Goal: Information Seeking & Learning: Learn about a topic

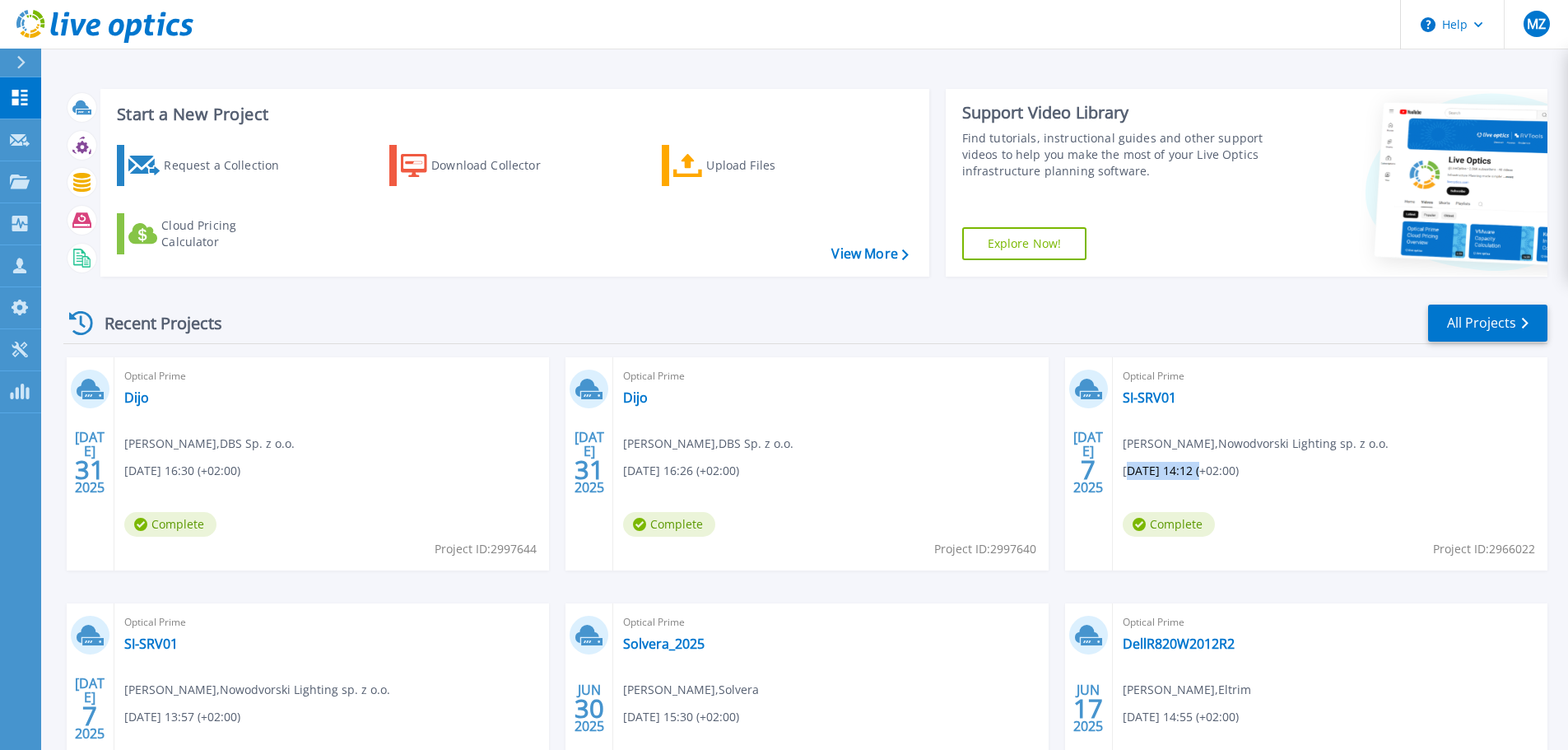
drag, startPoint x: 1127, startPoint y: 471, endPoint x: 1200, endPoint y: 471, distance: 73.0
click at [240, 471] on span "[DATE] 14:12 (+02:00)" at bounding box center [182, 471] width 116 height 18
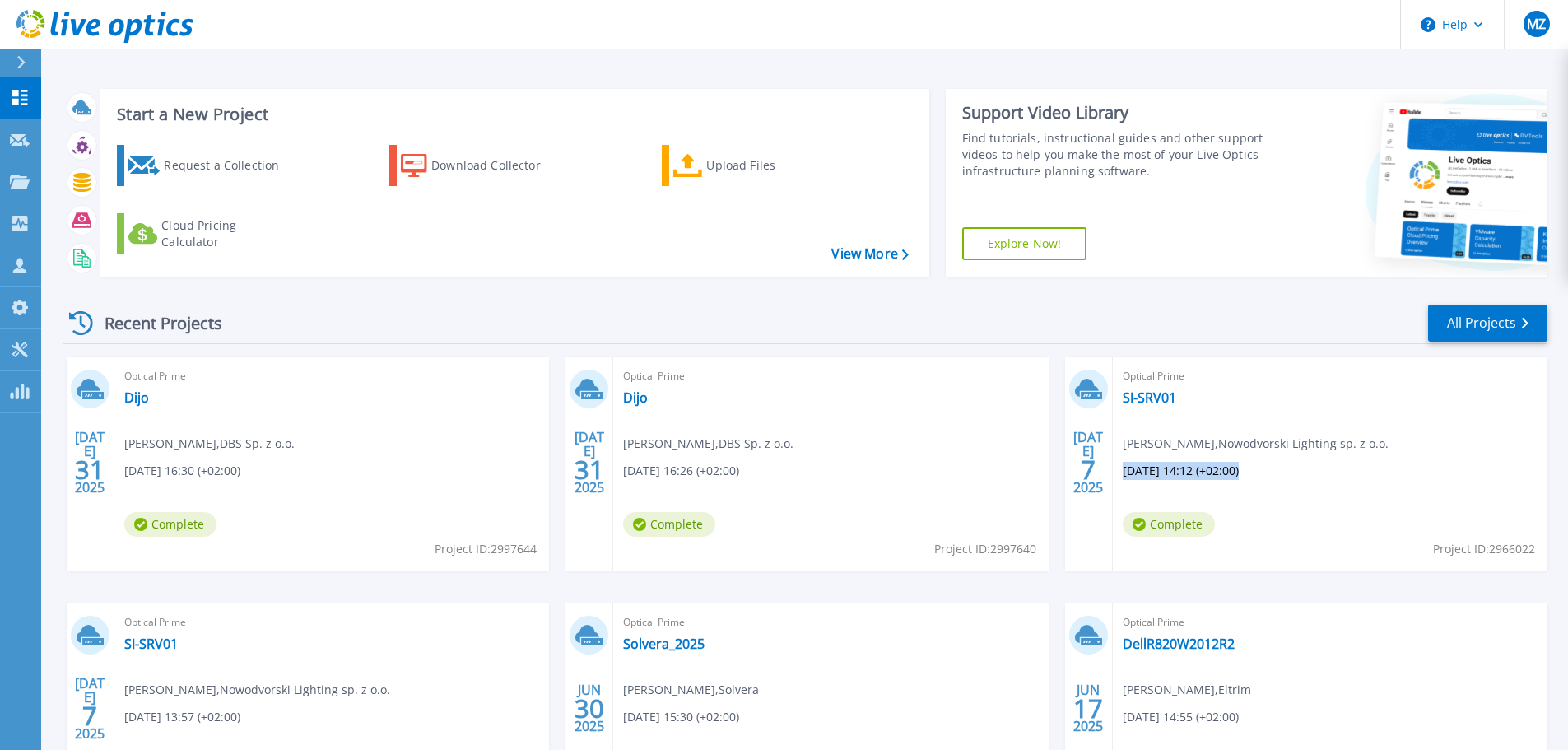
click at [240, 475] on span "[DATE] 14:12 (+02:00)" at bounding box center [182, 471] width 116 height 18
click at [1162, 402] on link "SI-SRV01" at bounding box center [1149, 397] width 53 height 16
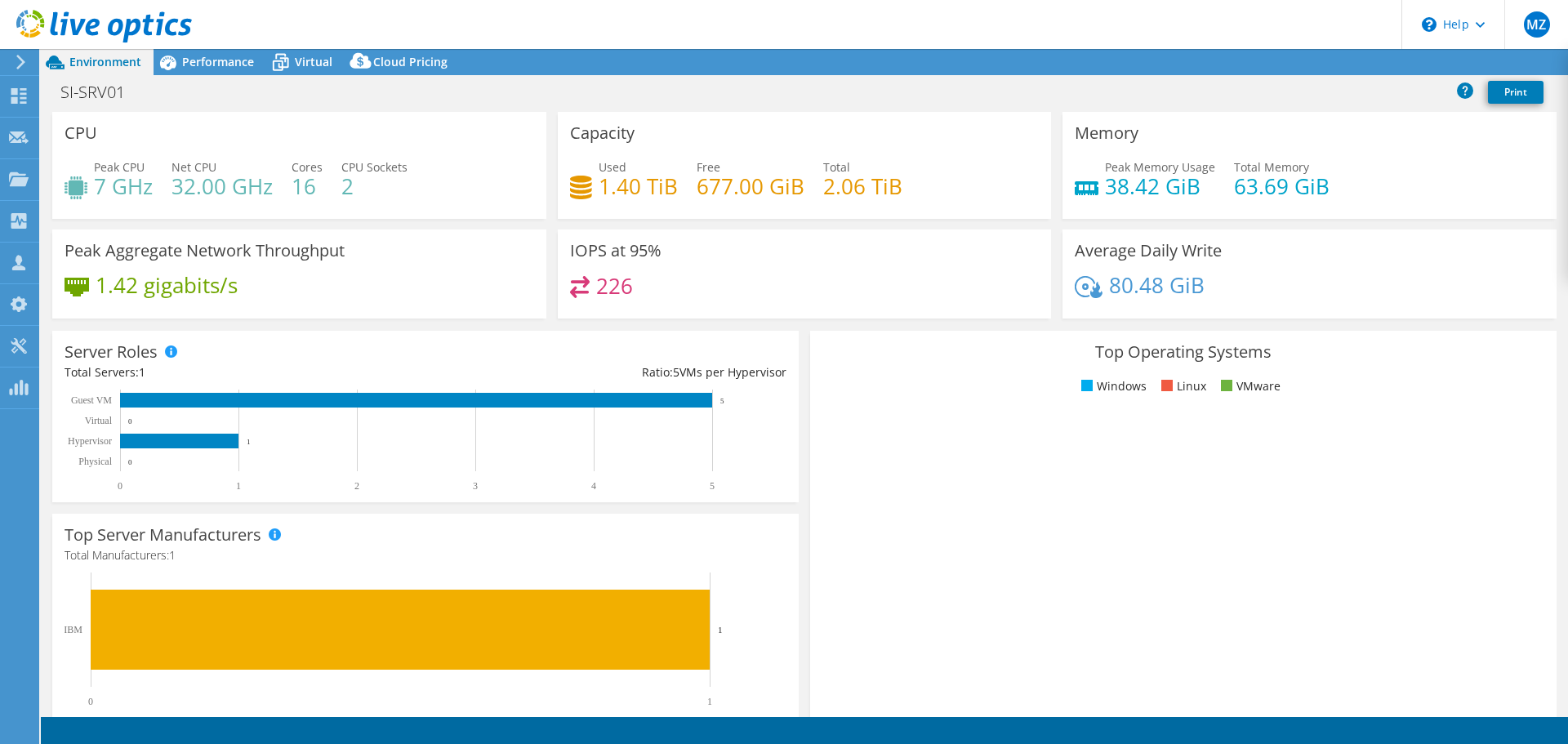
select select "USD"
click at [226, 67] on span "Performance" at bounding box center [217, 62] width 72 height 15
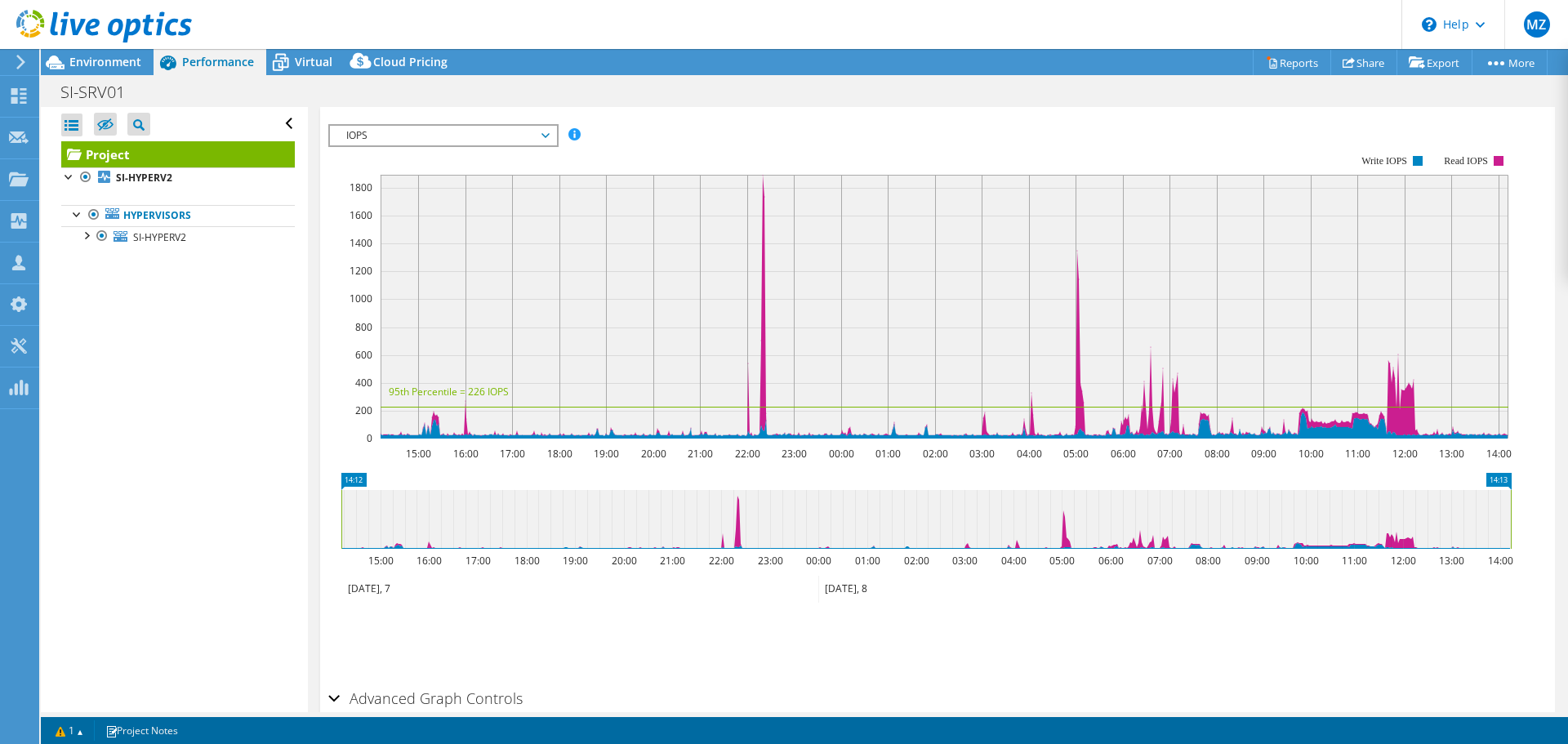
scroll to position [298, 0]
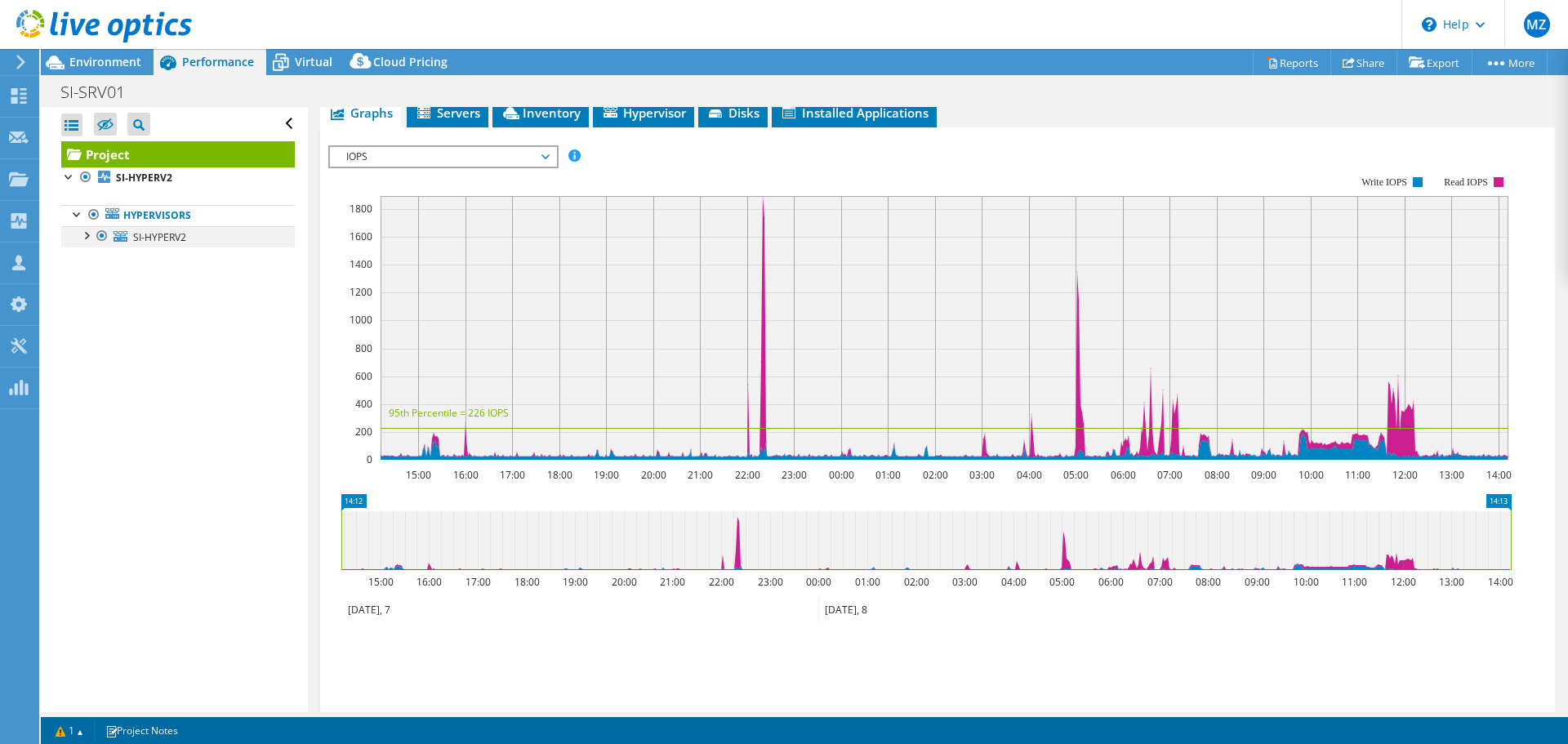
click at [85, 231] on div at bounding box center [85, 234] width 16 height 16
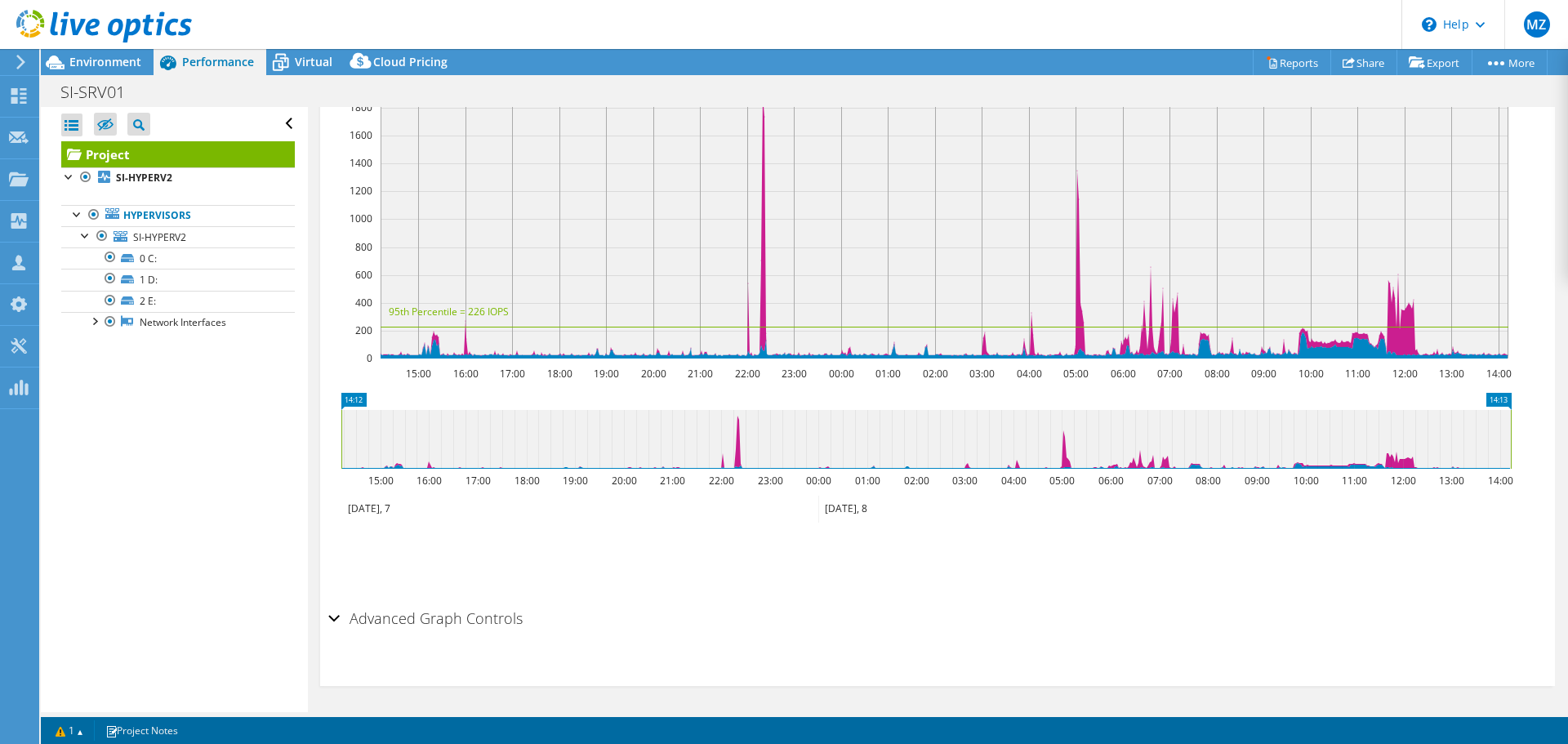
scroll to position [0, 0]
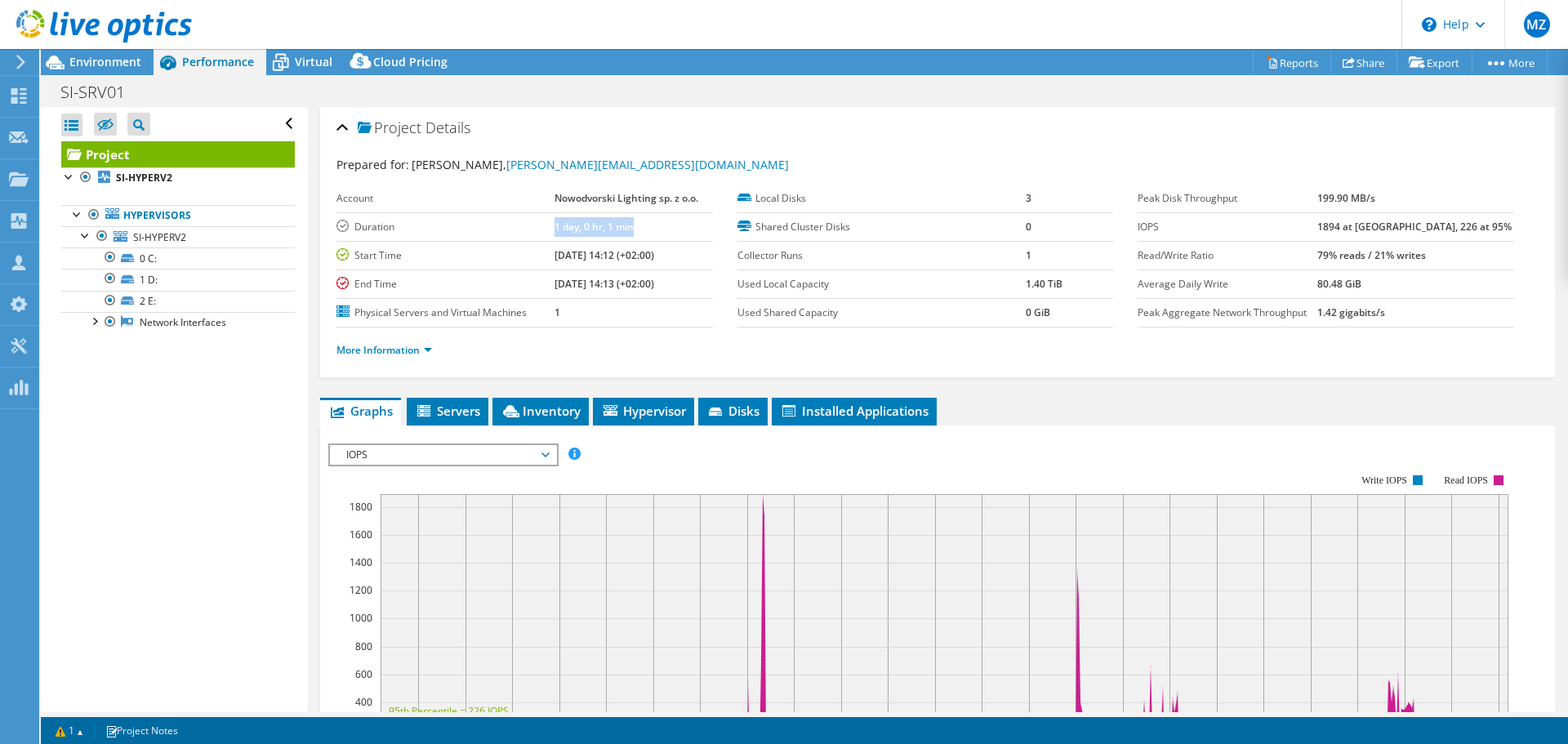
drag, startPoint x: 547, startPoint y: 227, endPoint x: 669, endPoint y: 227, distance: 122.0
click at [669, 227] on tr "Duration 1 day, 0 hr, 1 min" at bounding box center [524, 227] width 377 height 29
click at [669, 227] on td "1 day, 0 hr, 1 min" at bounding box center [633, 227] width 158 height 29
drag, startPoint x: 549, startPoint y: 232, endPoint x: 639, endPoint y: 227, distance: 90.1
click at [636, 227] on tr "Duration 1 day, 0 hr, 1 min" at bounding box center [524, 227] width 377 height 29
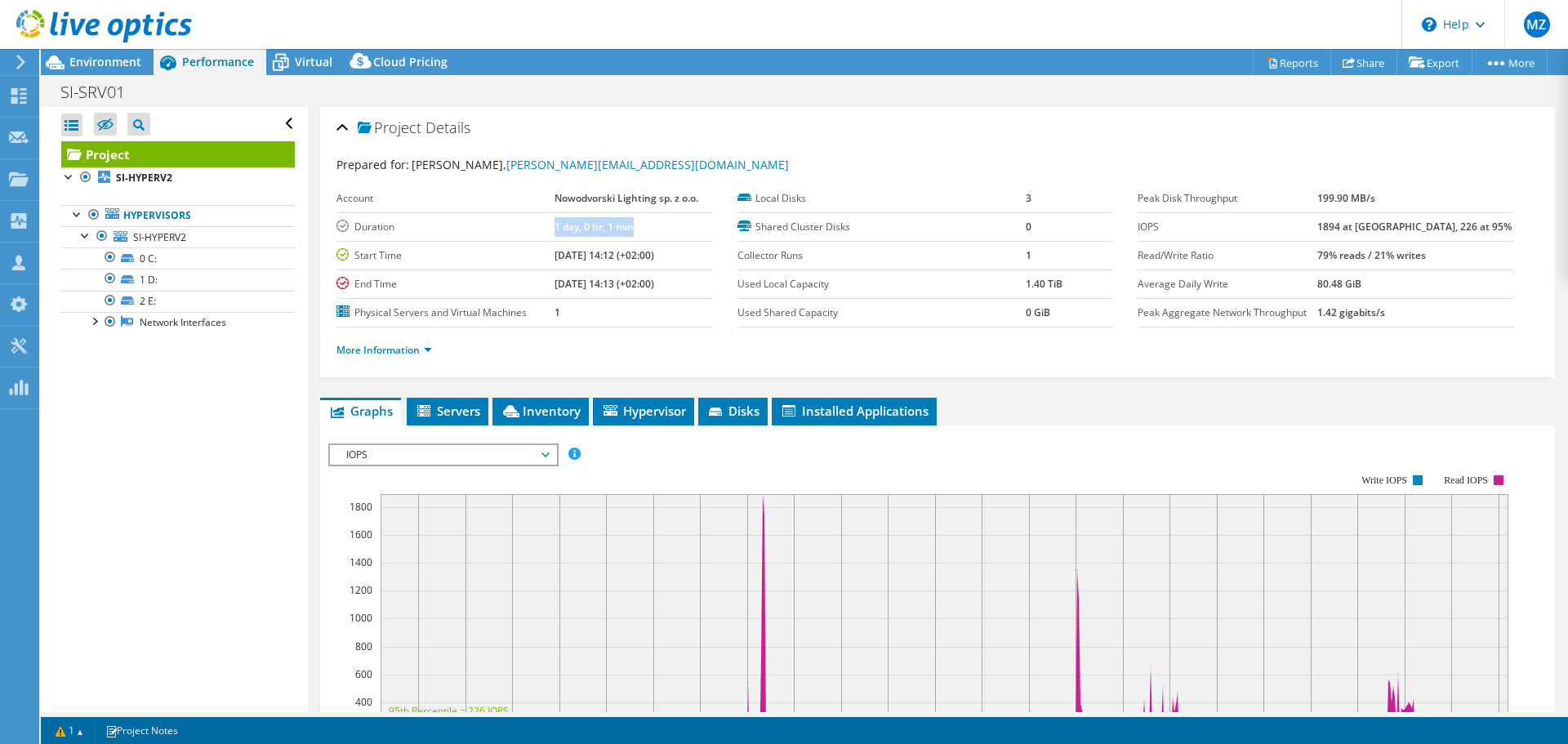
click at [639, 227] on td "1 day, 0 hr, 1 min" at bounding box center [633, 227] width 158 height 29
drag, startPoint x: 548, startPoint y: 253, endPoint x: 619, endPoint y: 260, distance: 71.3
click at [619, 260] on tr "Start Time 07/07/2025, 14:12 (+02:00)" at bounding box center [524, 255] width 377 height 29
click at [599, 262] on td "[DATE] 14:12 (+02:00)" at bounding box center [633, 255] width 158 height 29
drag, startPoint x: 549, startPoint y: 258, endPoint x: 641, endPoint y: 250, distance: 92.3
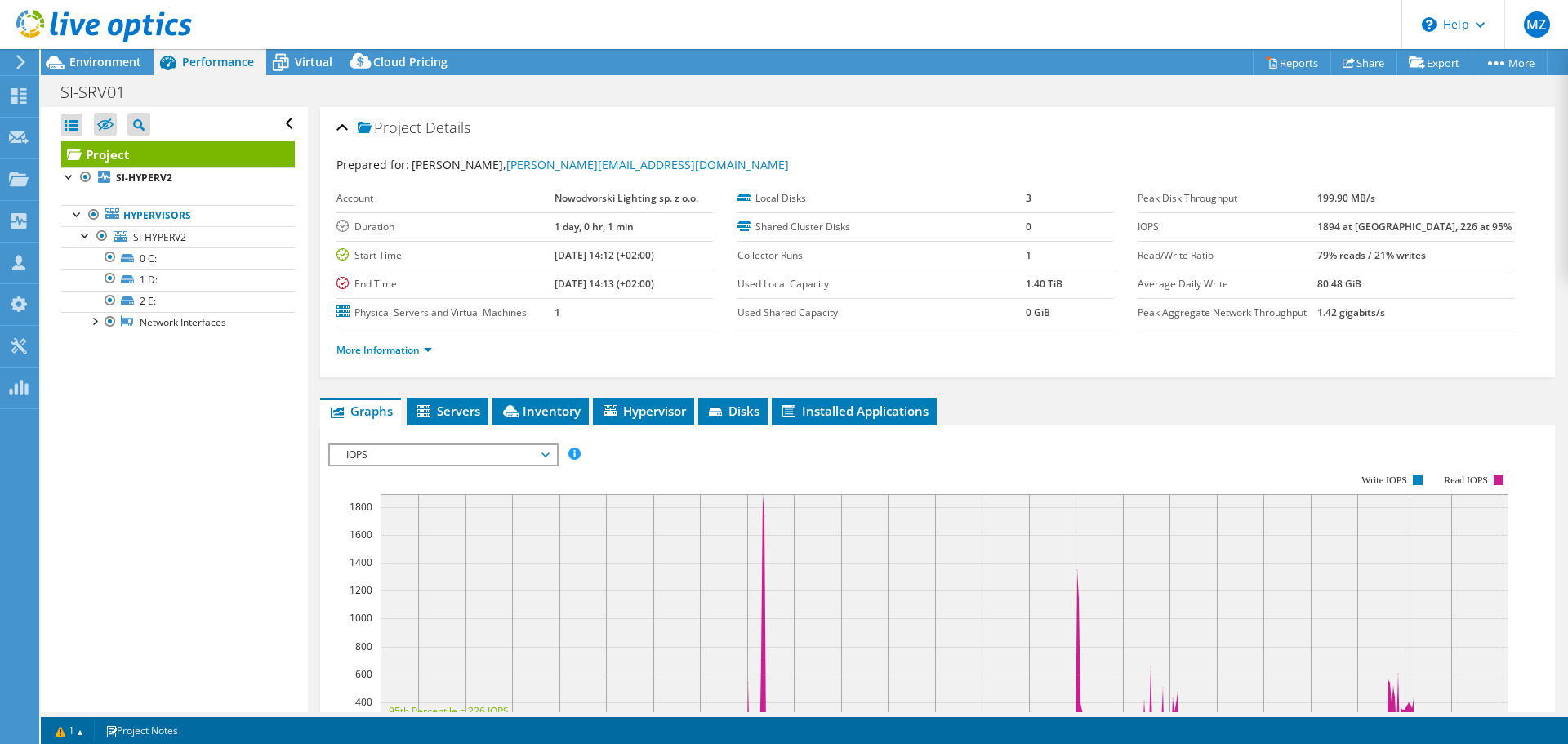
click at [641, 250] on tr "Start Time 07/07/2025, 14:12 (+02:00)" at bounding box center [524, 255] width 377 height 29
click at [641, 250] on b "[DATE] 14:12 (+02:00)" at bounding box center [604, 255] width 99 height 13
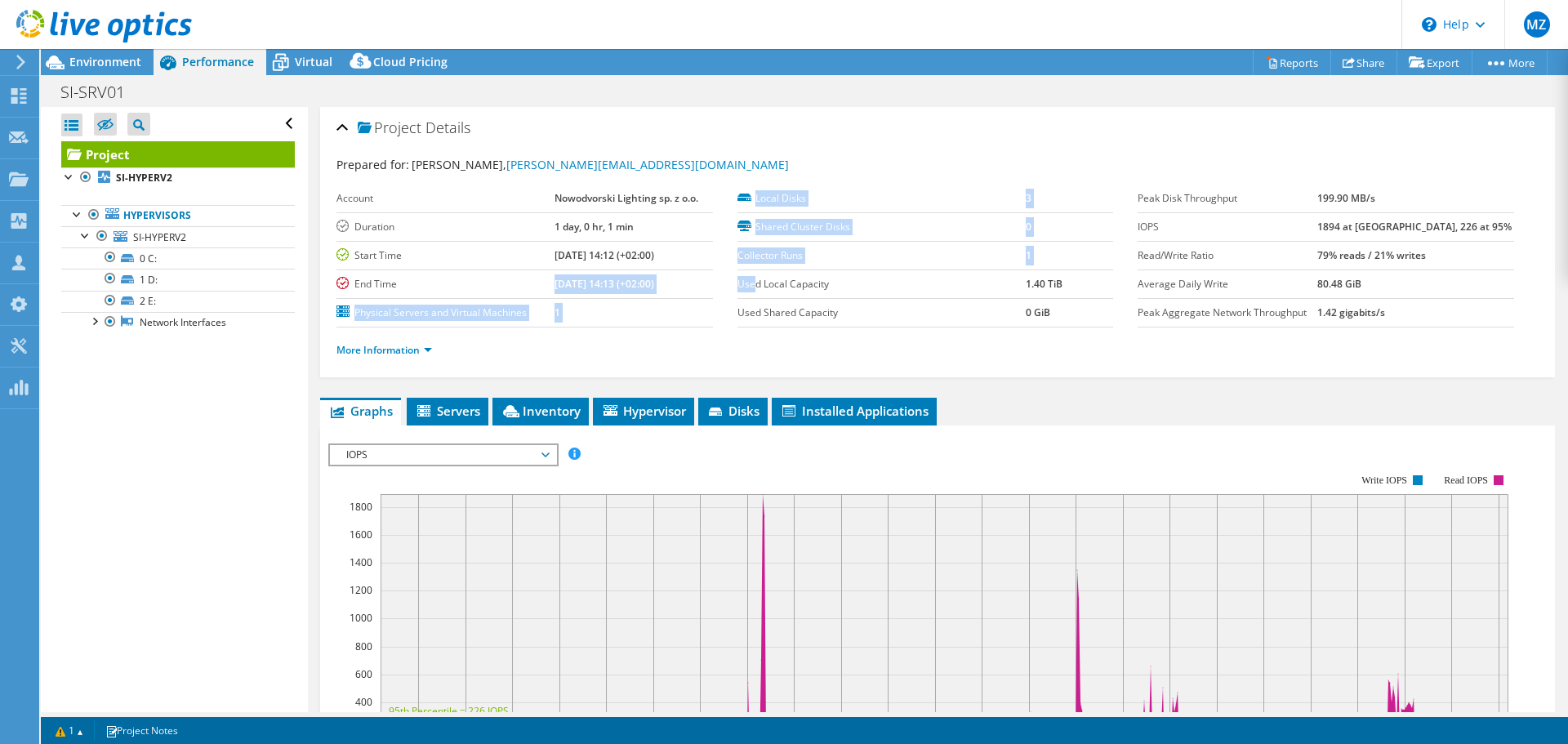
drag, startPoint x: 554, startPoint y: 277, endPoint x: 759, endPoint y: 276, distance: 205.0
click at [759, 276] on section "Account Nowodvorski Lighting sp. z o.o. Duration 1 day, 0 hr, 1 min Start Time …" at bounding box center [736, 256] width 801 height 143
click at [701, 279] on td "07/08/2025, 14:13 (+02:00)" at bounding box center [633, 284] width 158 height 29
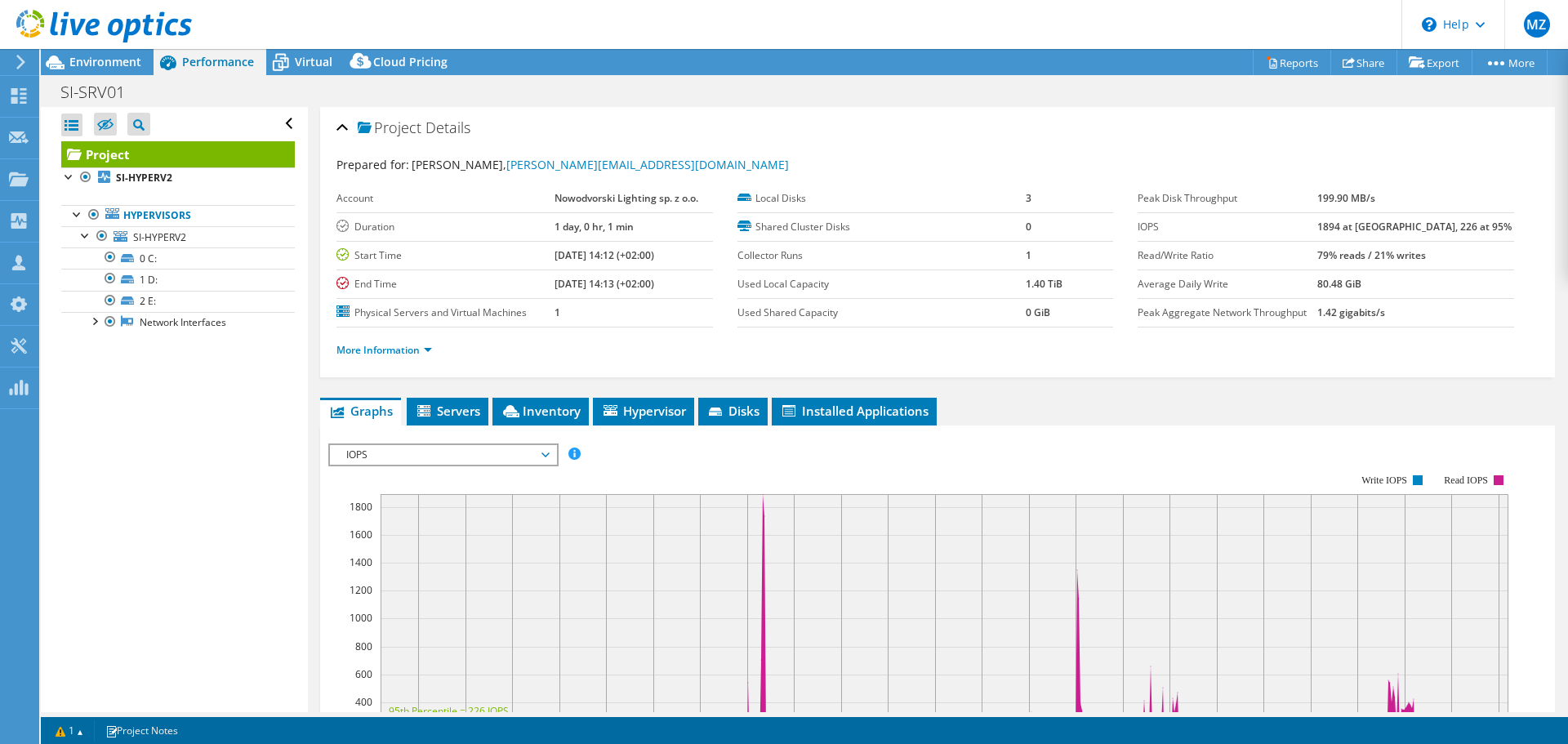
scroll to position [10, 0]
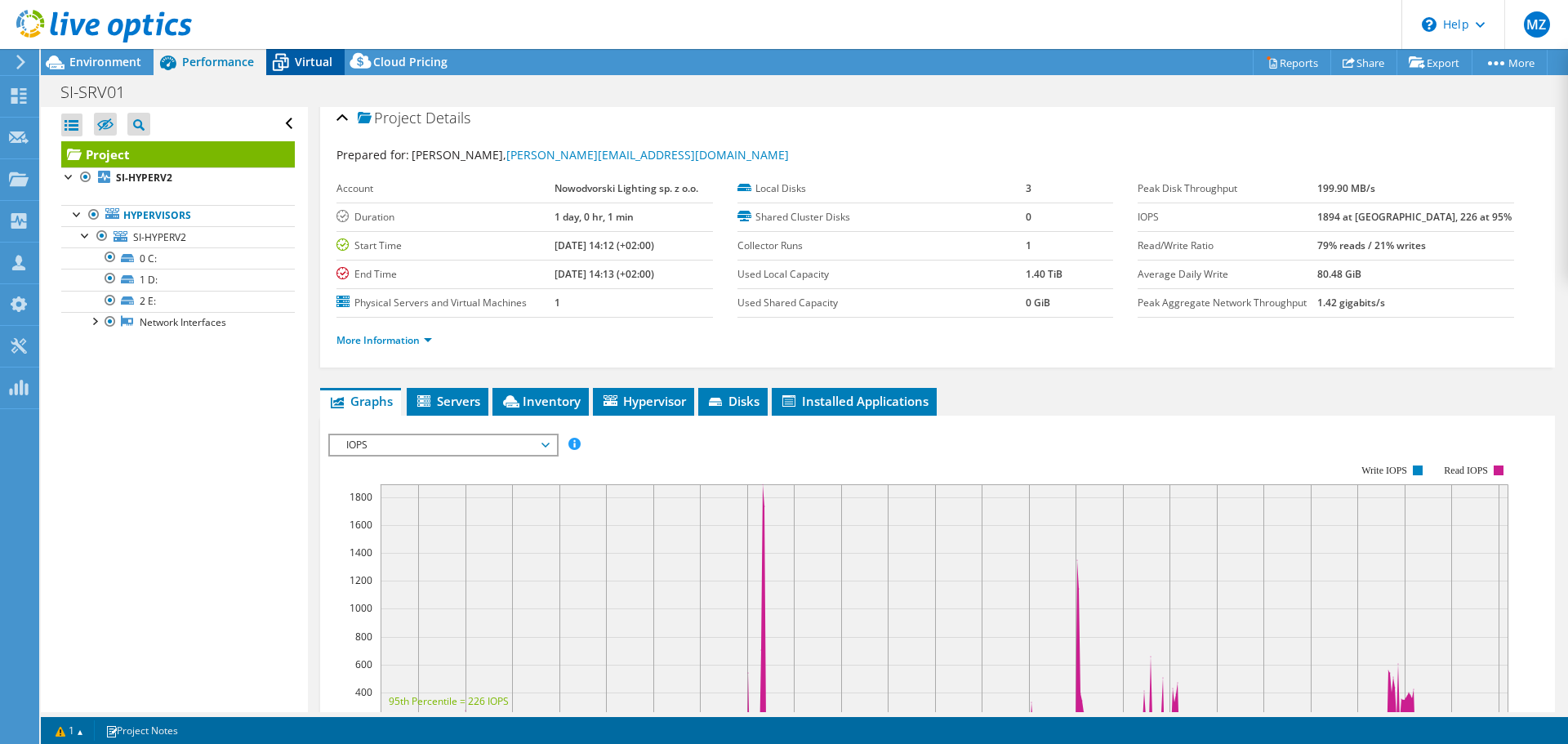
click at [304, 57] on span "Virtual" at bounding box center [313, 62] width 38 height 15
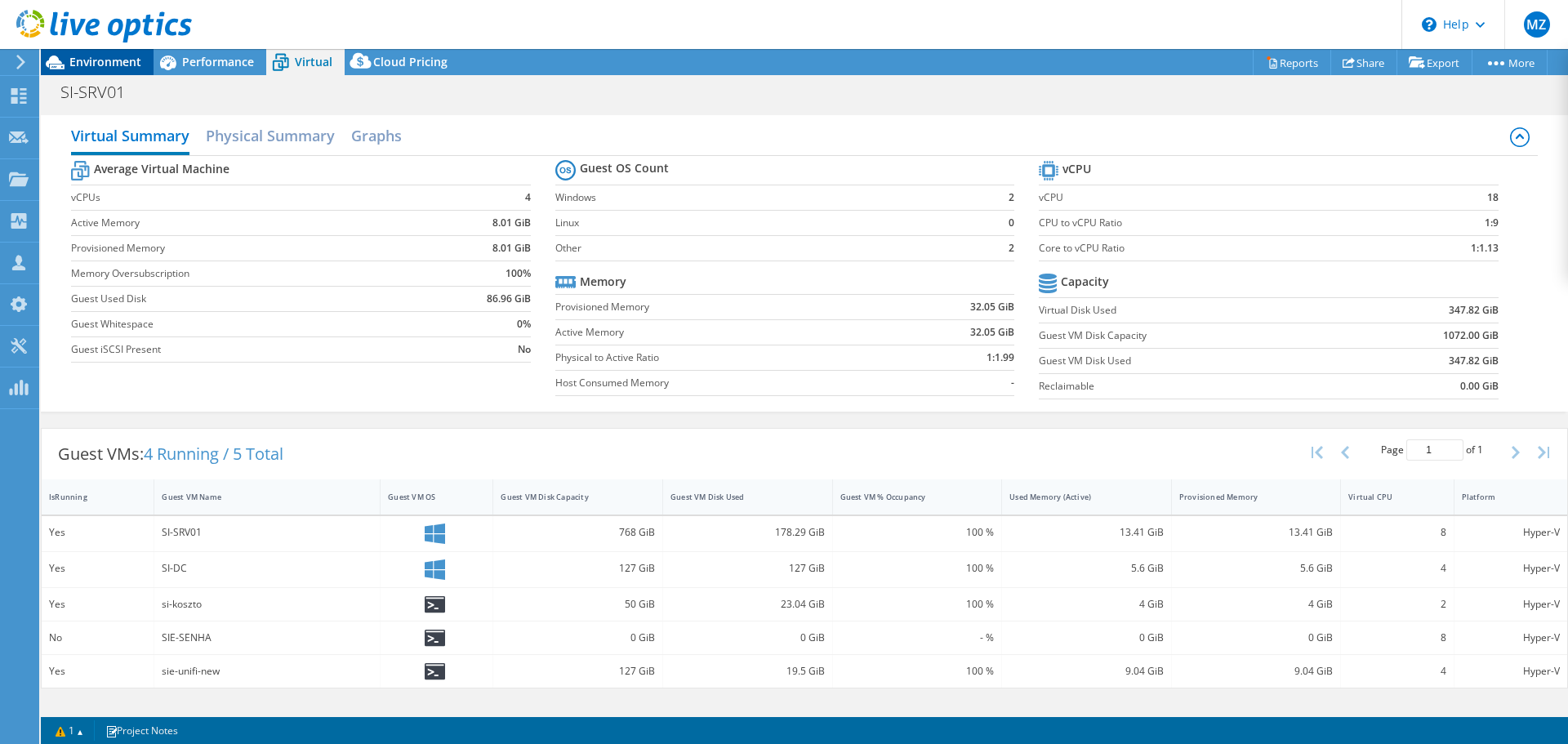
click at [104, 67] on span "Environment" at bounding box center [104, 62] width 72 height 15
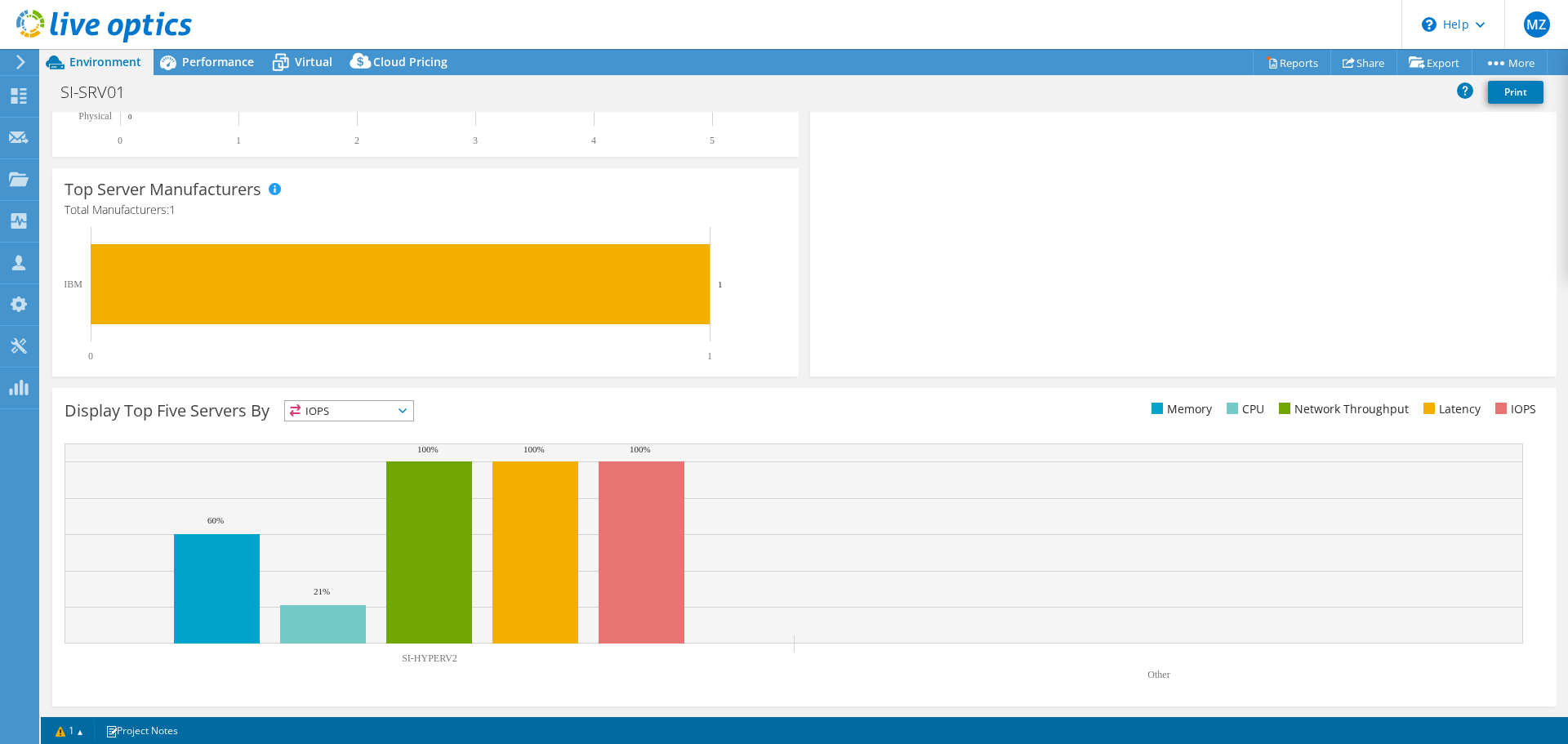
scroll to position [0, 0]
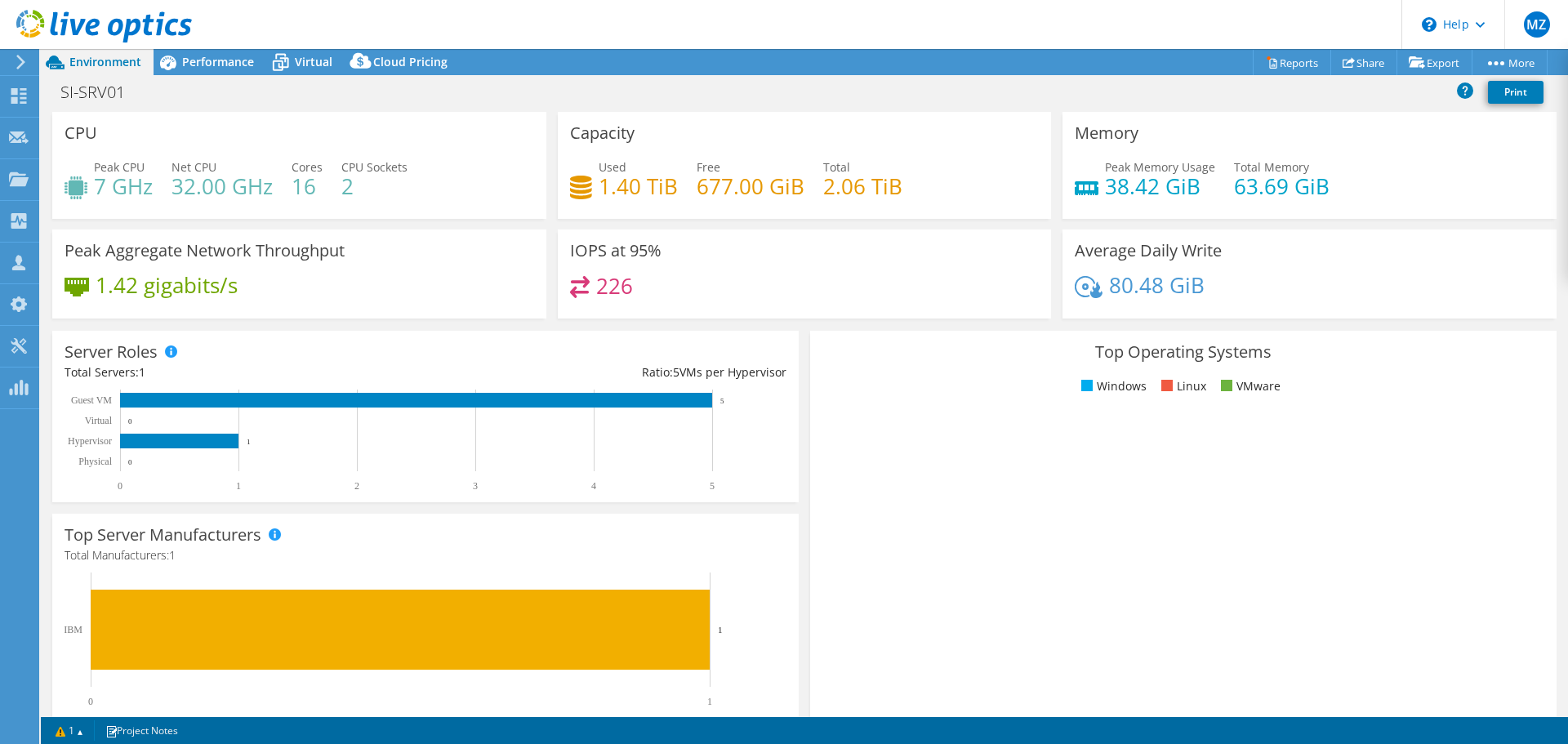
click at [1024, 451] on rect at bounding box center [1175, 555] width 707 height 286
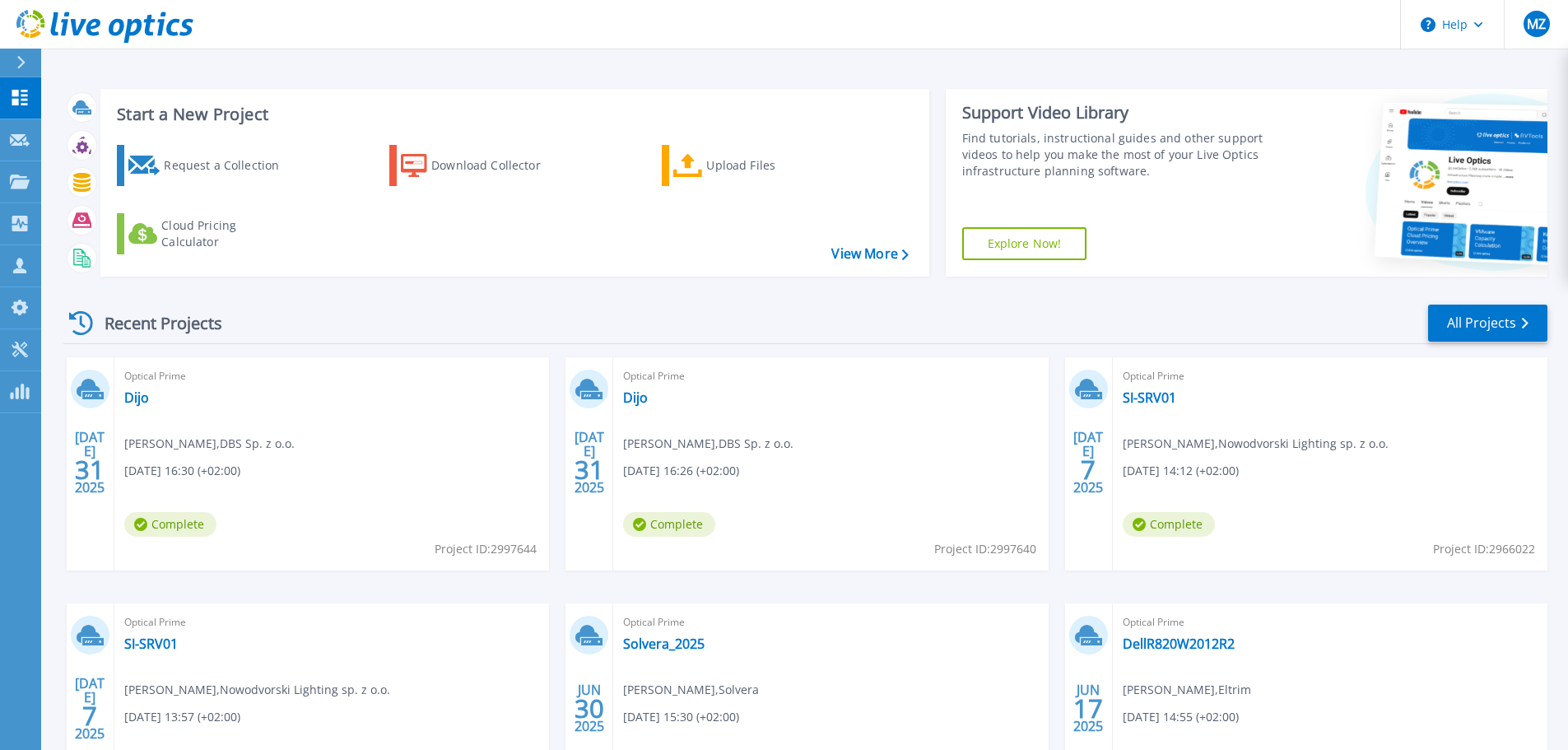
click at [716, 302] on div "Recent Projects All Projects [DATE] Optical Prime Dijo [PERSON_NAME] , DBS Sp. …" at bounding box center [806, 576] width 1484 height 573
click at [1496, 334] on link "All Projects" at bounding box center [1487, 324] width 120 height 37
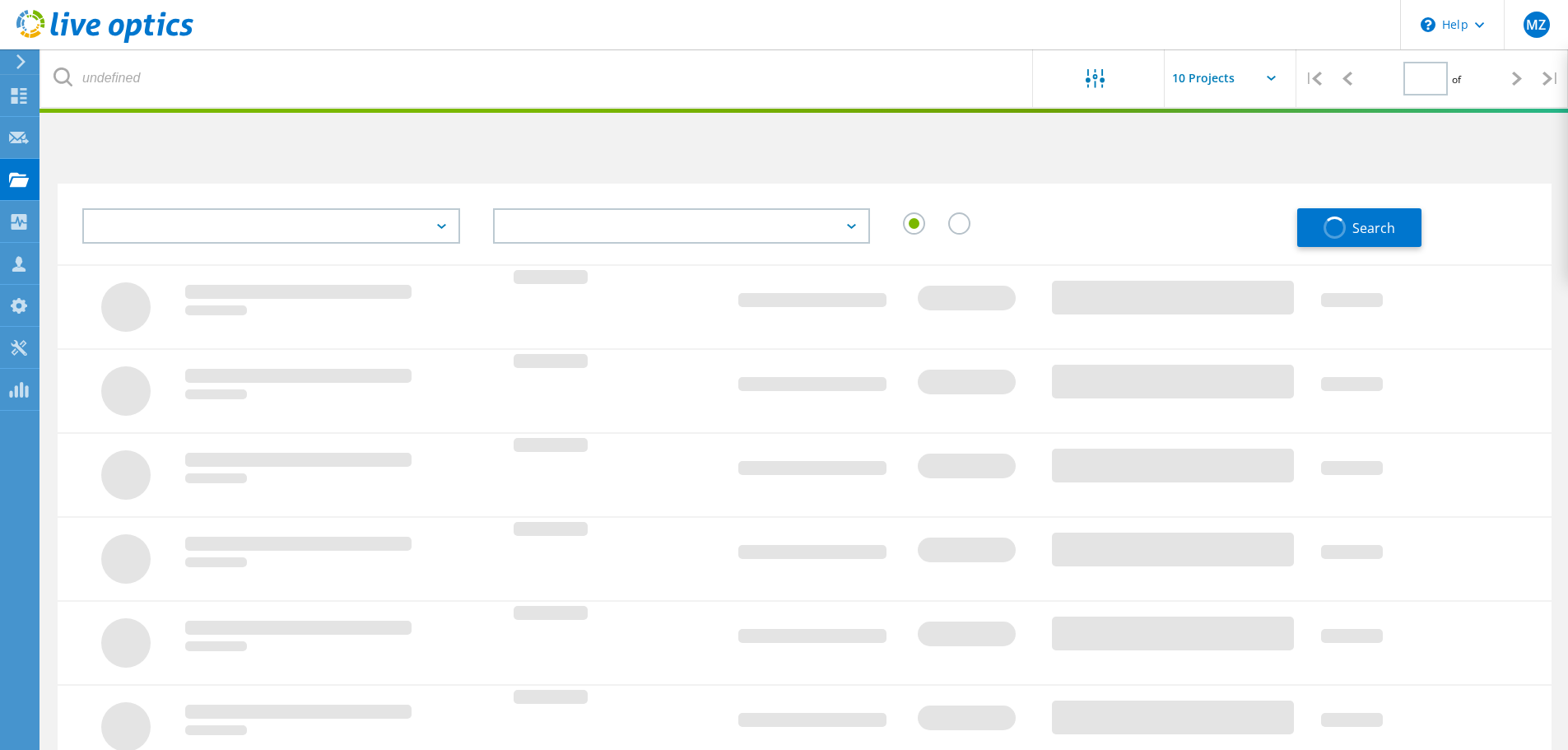
type input "1"
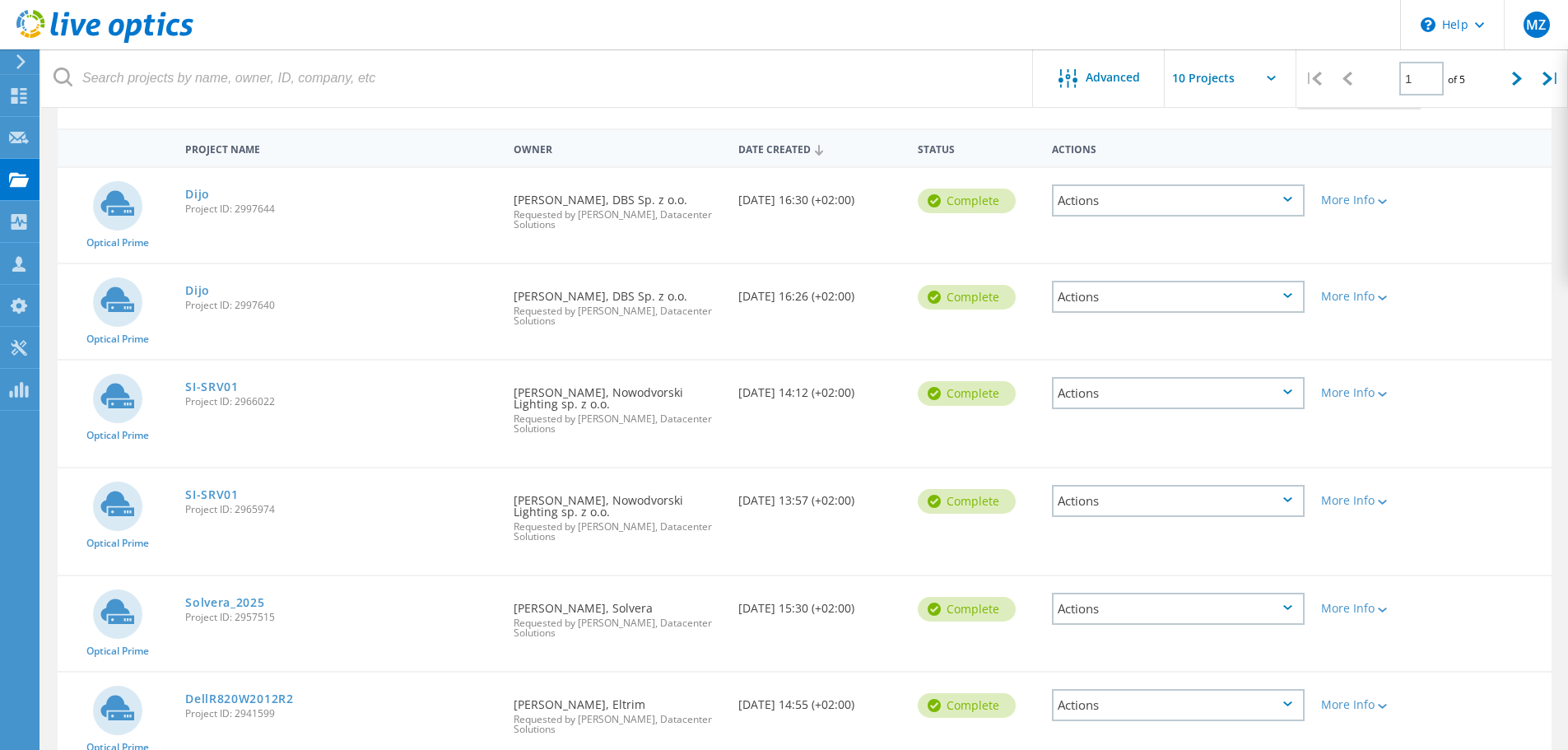
scroll to position [147, 0]
